Goal: Navigation & Orientation: Find specific page/section

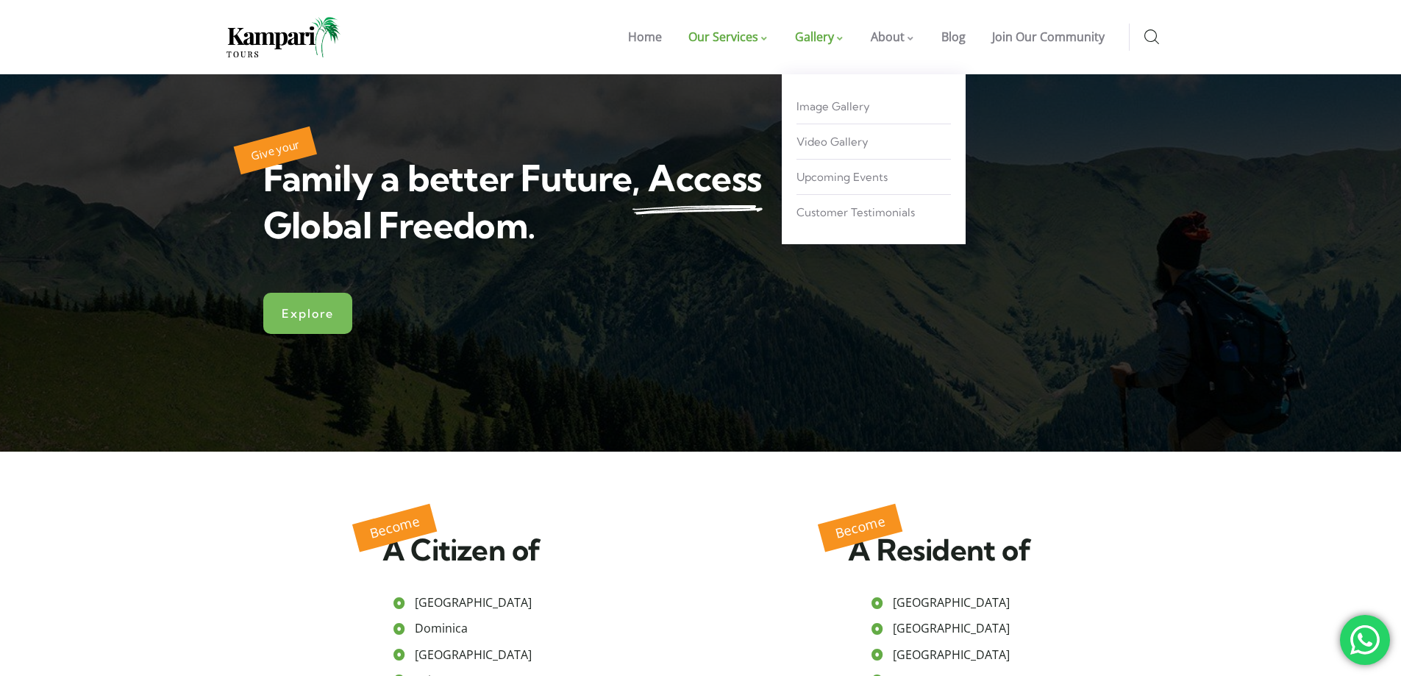
click at [817, 29] on span "Gallery" at bounding box center [814, 37] width 39 height 16
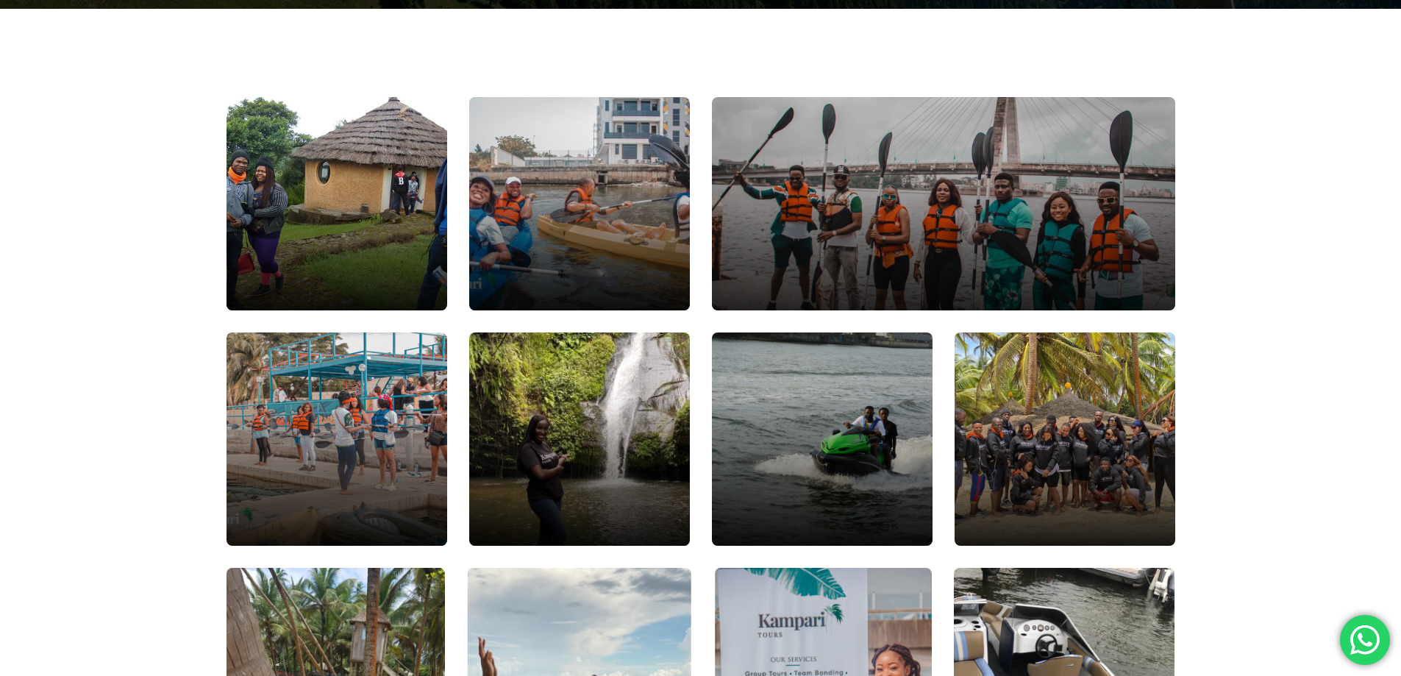
click at [863, 239] on div at bounding box center [943, 204] width 556 height 256
click at [882, 218] on div at bounding box center [943, 204] width 556 height 256
click at [887, 218] on div at bounding box center [943, 204] width 556 height 256
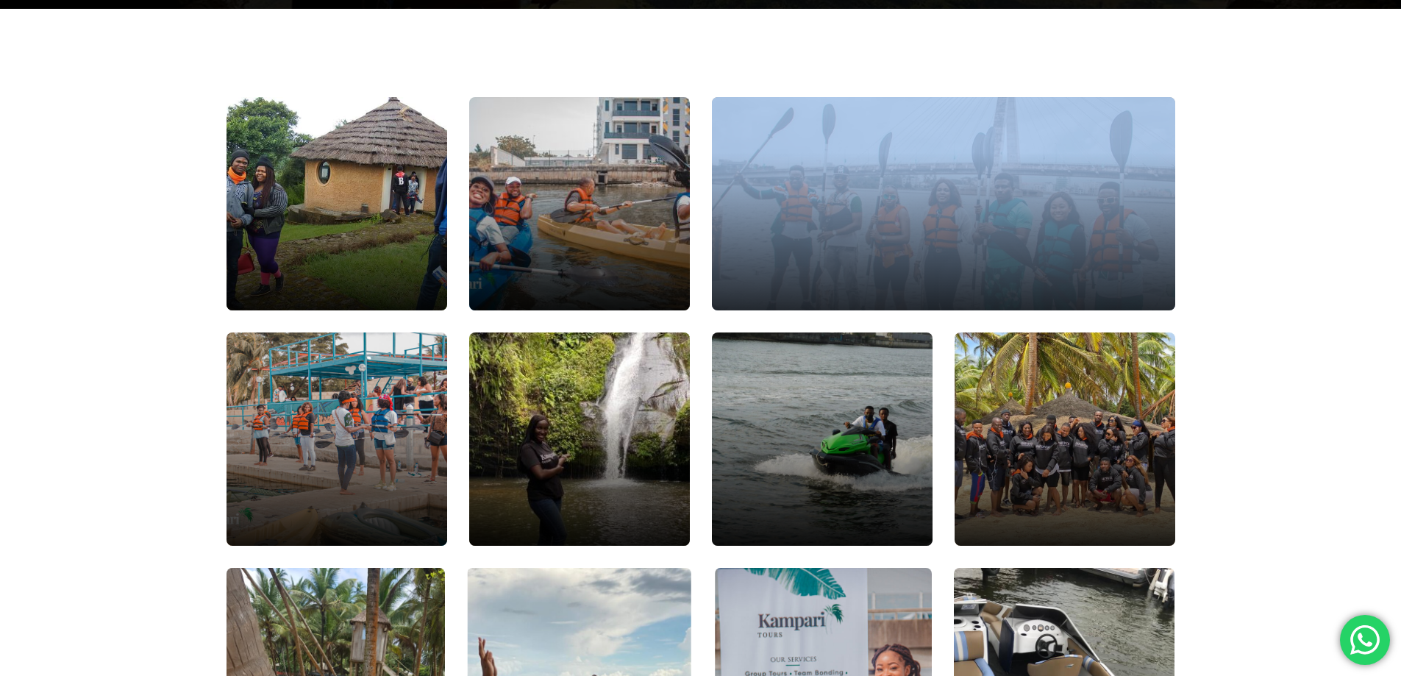
click at [887, 218] on div at bounding box center [943, 204] width 556 height 256
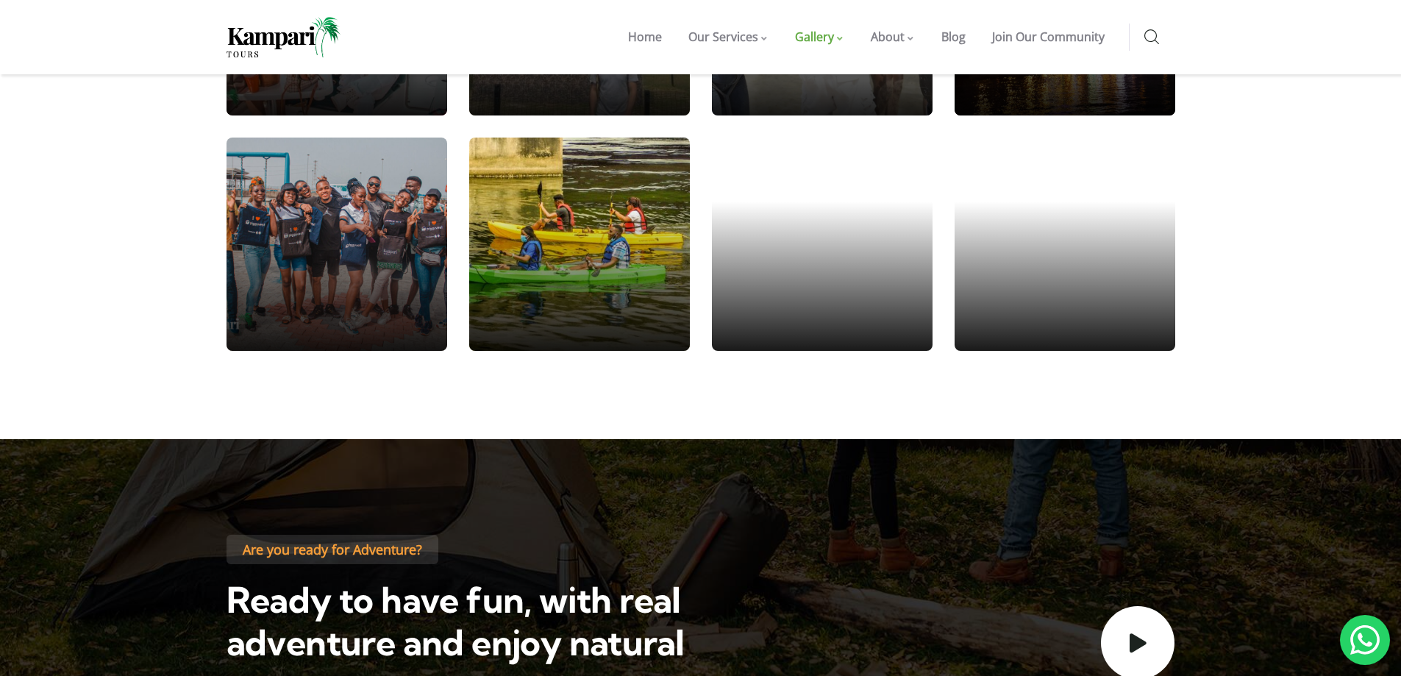
scroll to position [1470, 0]
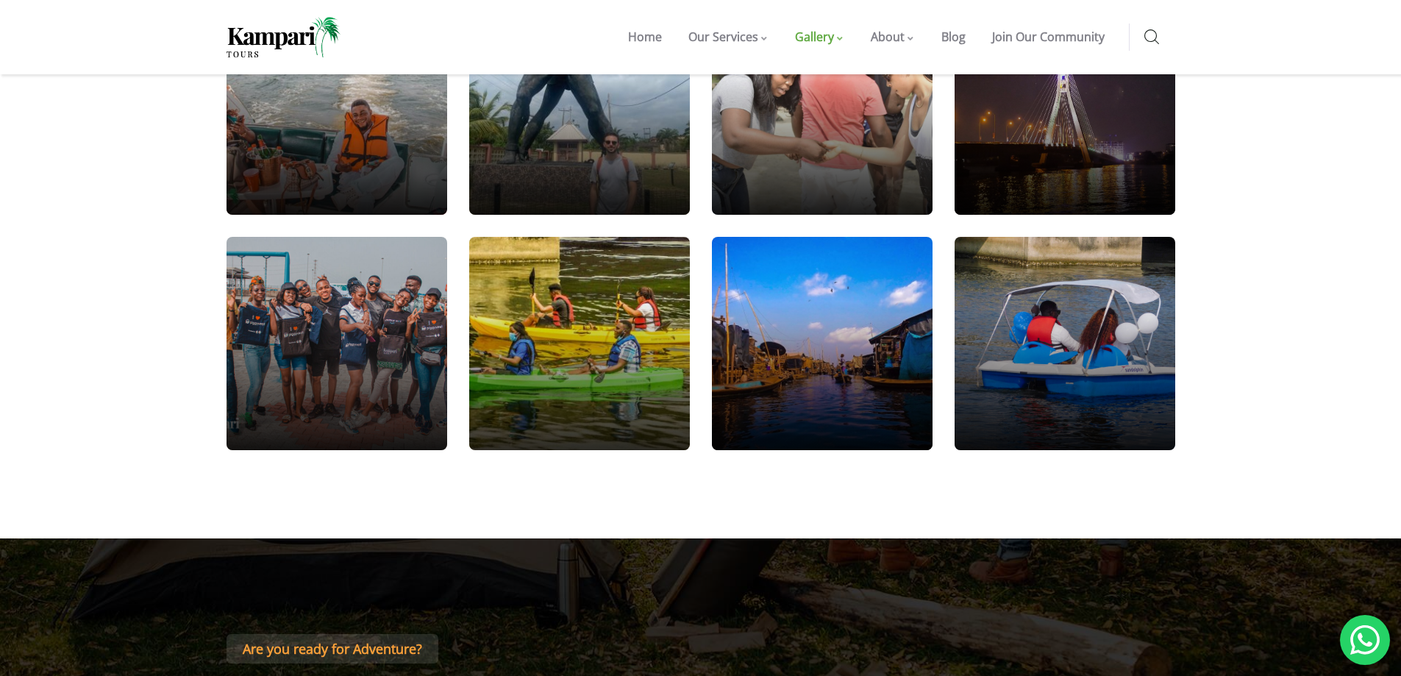
click at [554, 339] on div at bounding box center [579, 343] width 265 height 256
click at [557, 340] on div at bounding box center [579, 343] width 265 height 256
click at [667, 301] on div at bounding box center [579, 343] width 265 height 256
click at [527, 349] on div at bounding box center [579, 343] width 265 height 256
click at [591, 365] on div at bounding box center [579, 343] width 265 height 256
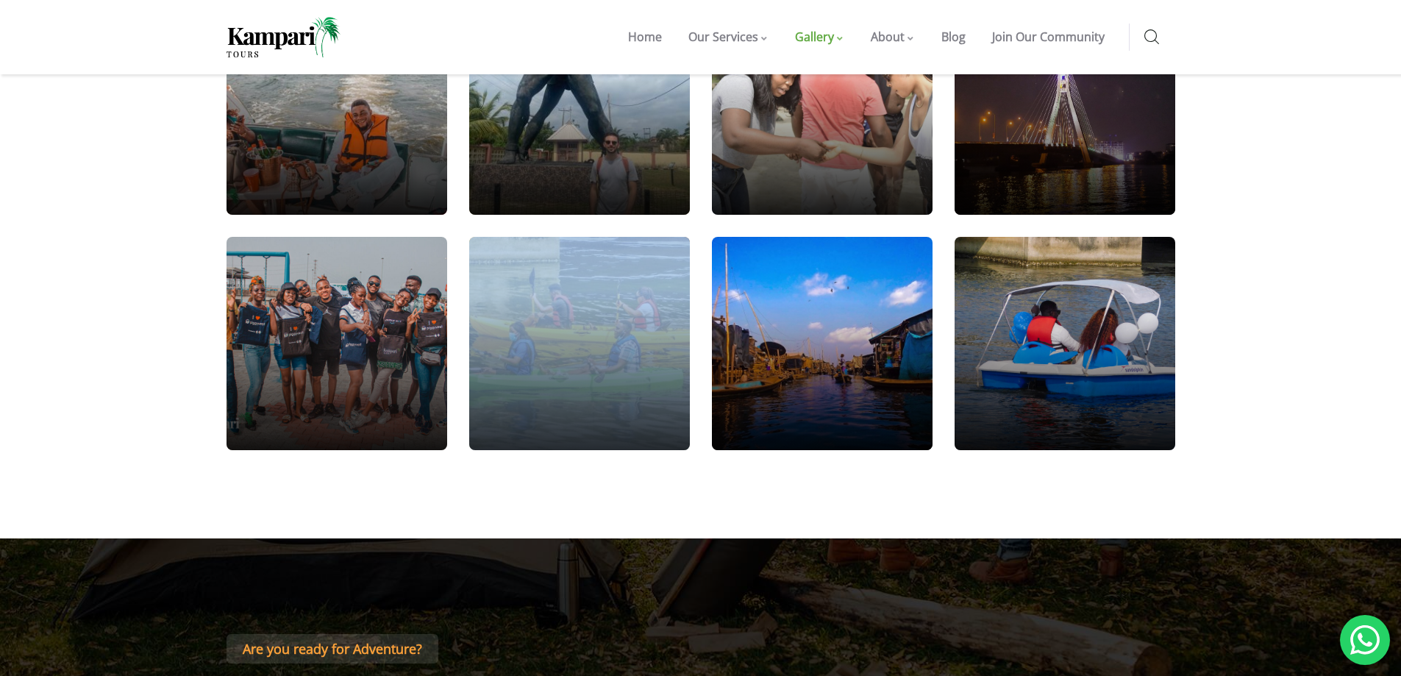
drag, startPoint x: 591, startPoint y: 365, endPoint x: 598, endPoint y: 360, distance: 8.4
click at [595, 362] on div at bounding box center [579, 343] width 265 height 256
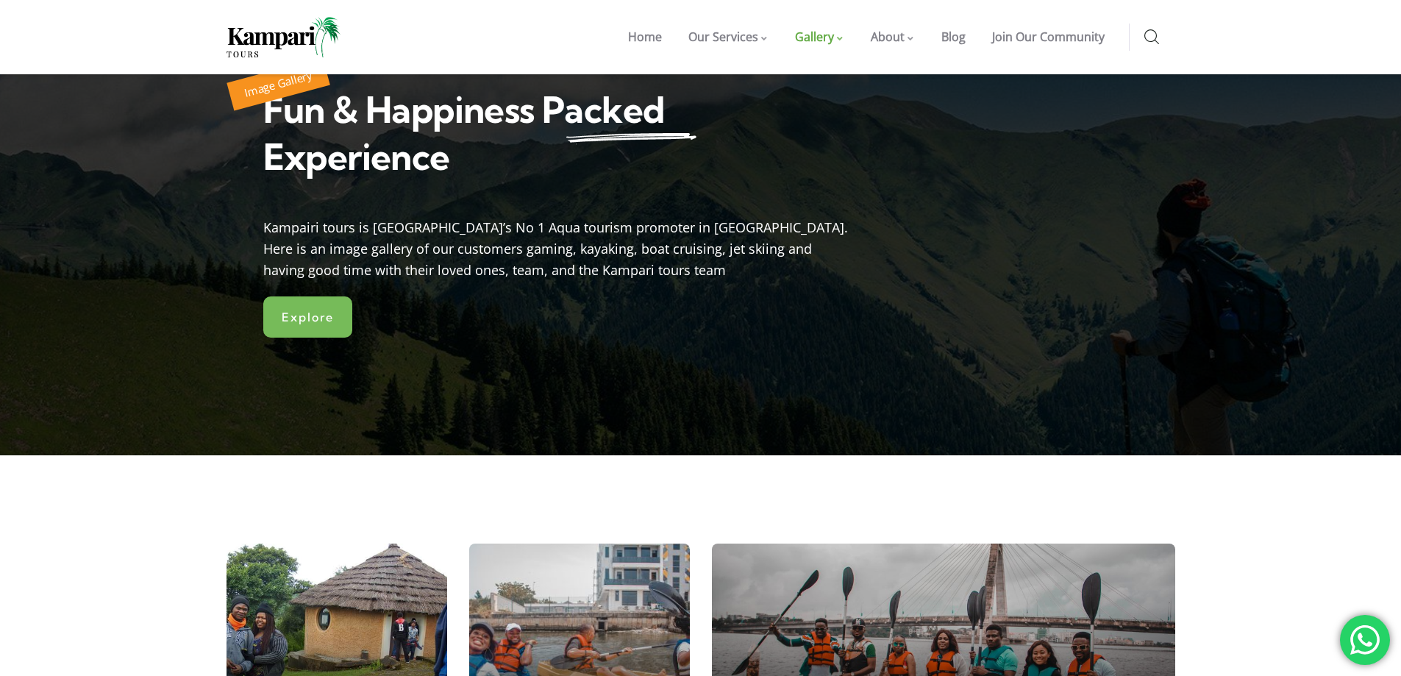
scroll to position [0, 0]
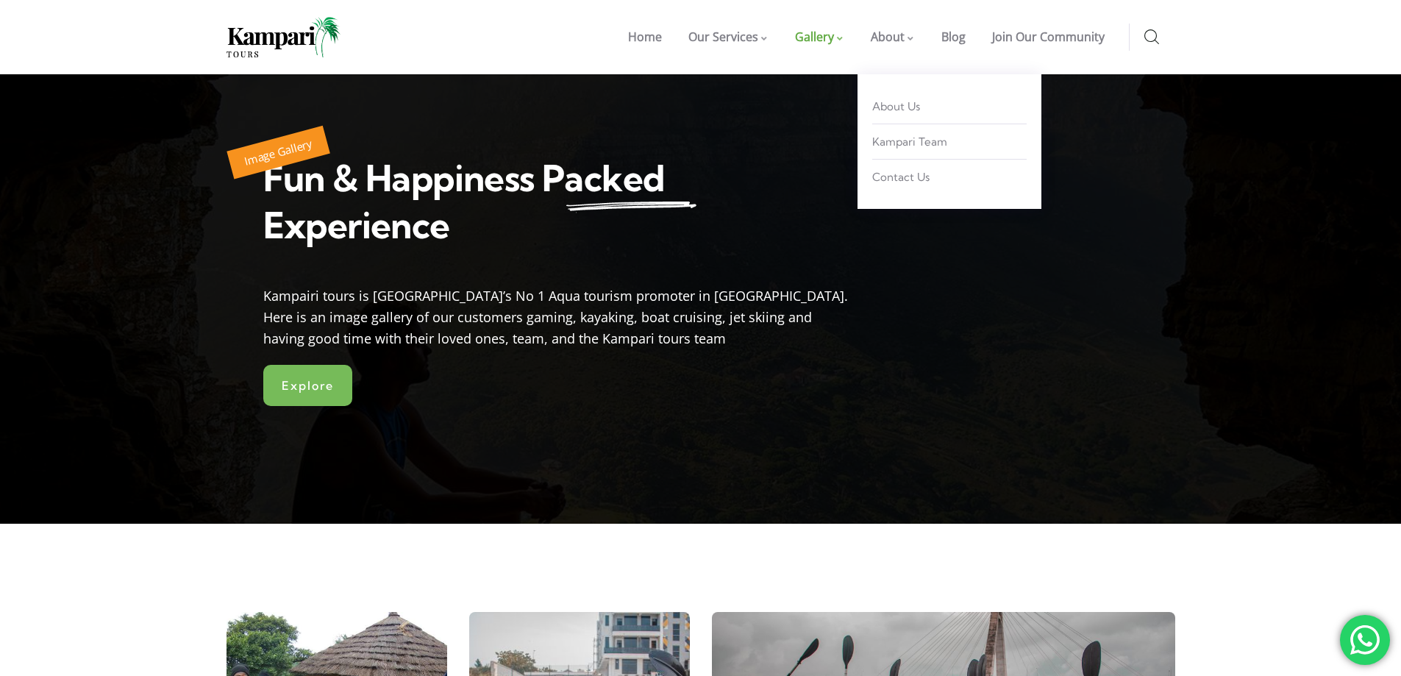
click at [884, 33] on span "About" at bounding box center [887, 37] width 34 height 16
click at [901, 147] on span "Kampari Team" at bounding box center [909, 142] width 75 height 14
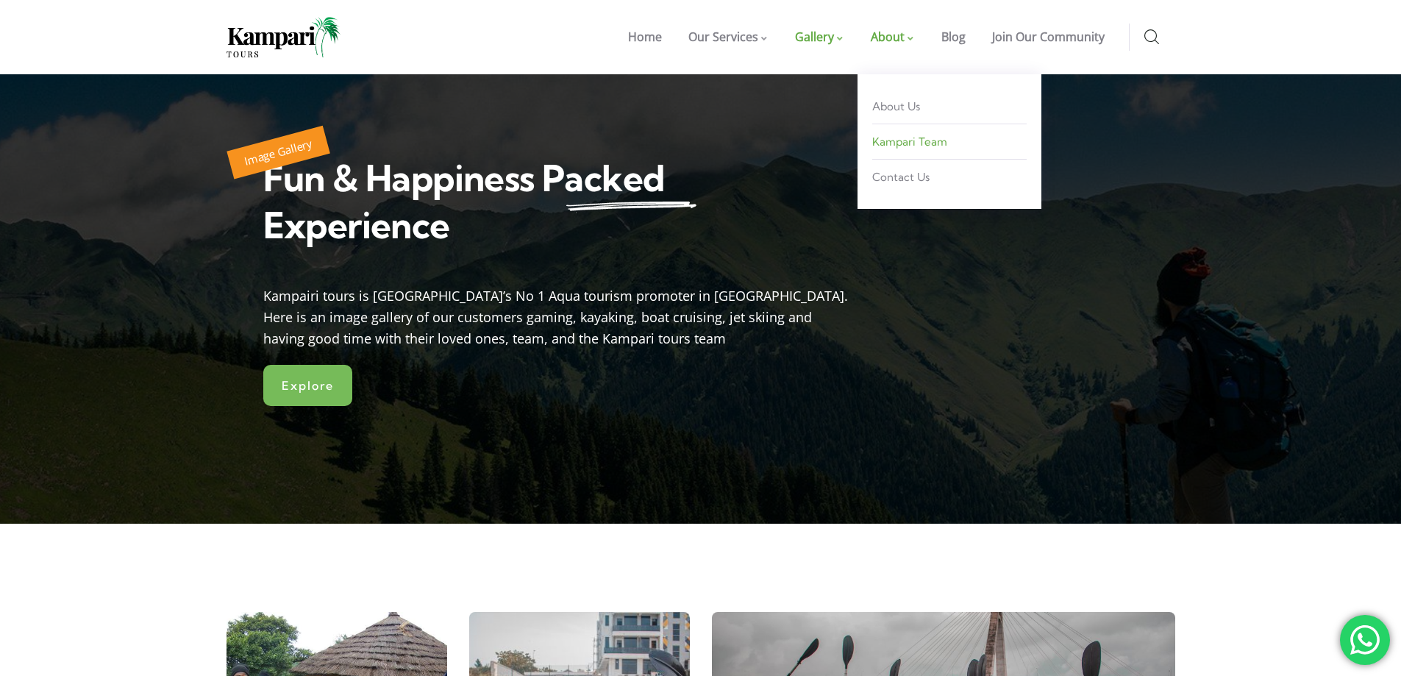
click at [893, 139] on span "Kampari Team" at bounding box center [909, 142] width 75 height 14
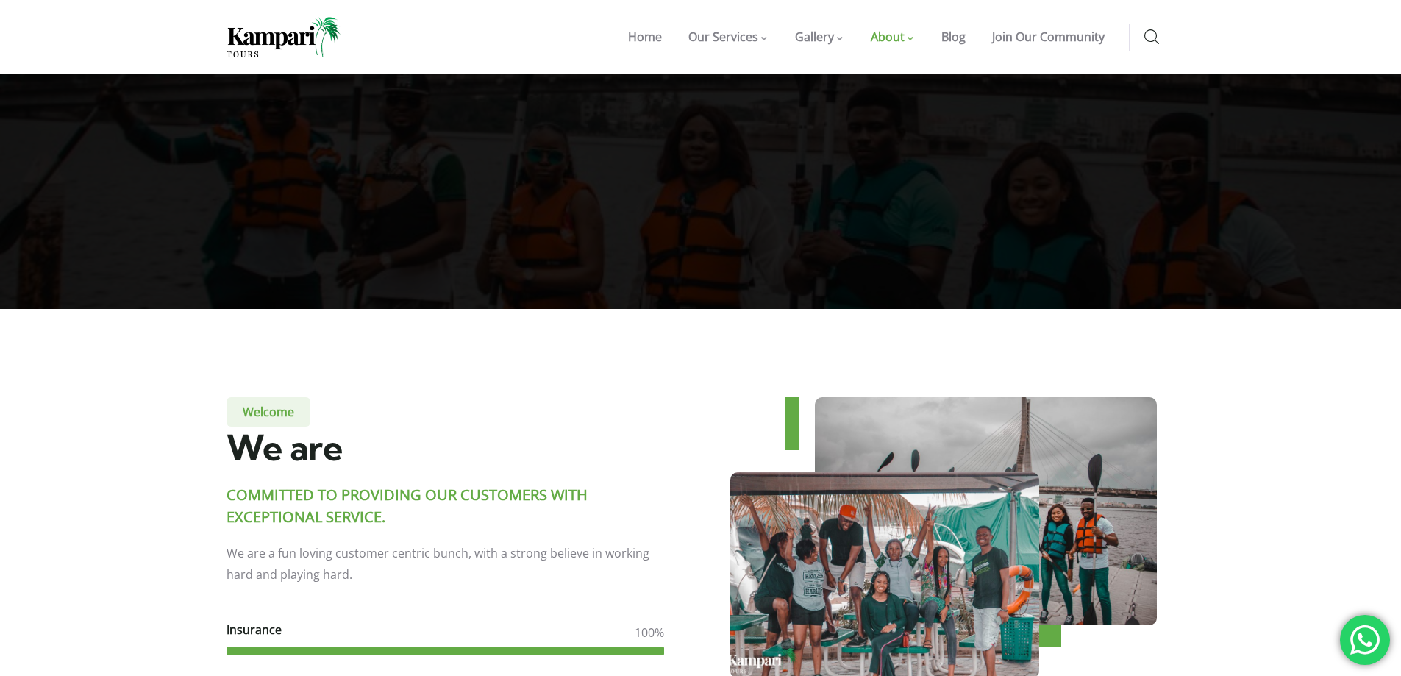
click at [973, 568] on img at bounding box center [885, 575] width 340 height 226
click at [976, 568] on img at bounding box center [885, 575] width 340 height 226
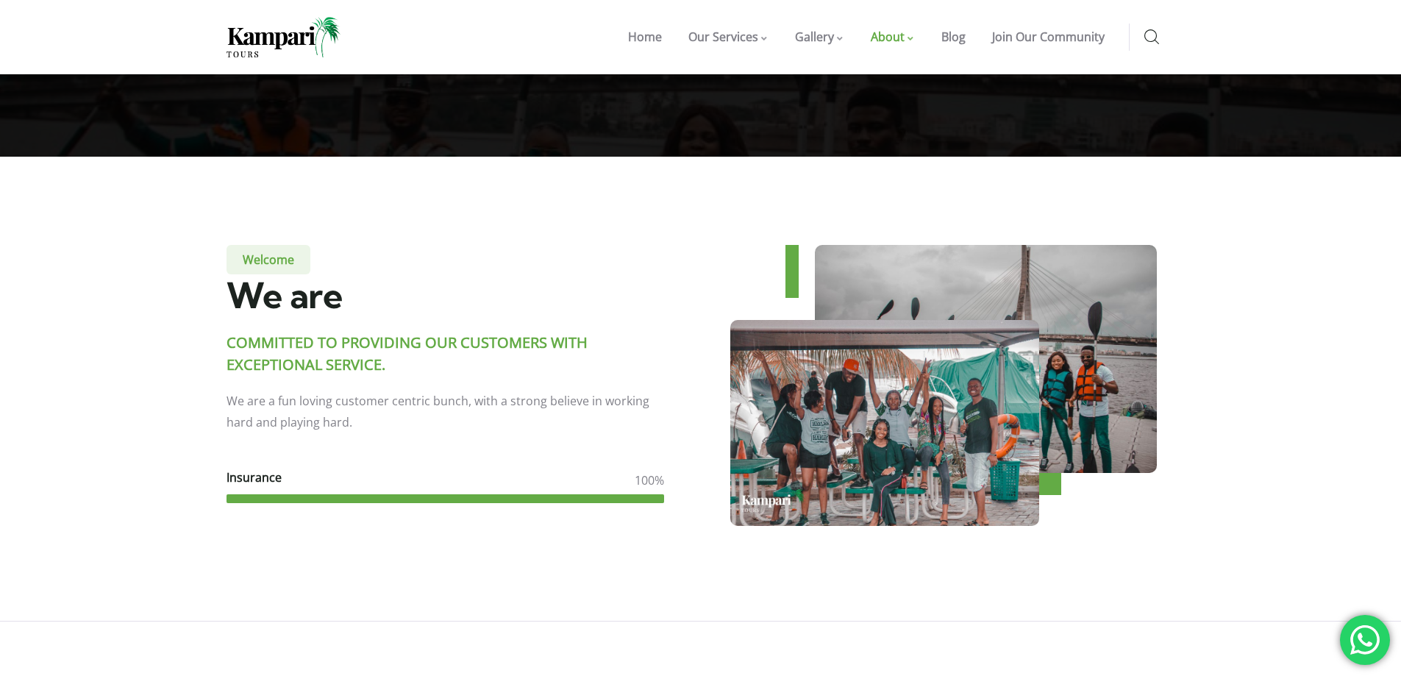
scroll to position [74, 0]
